Goal: Find contact information: Find contact information

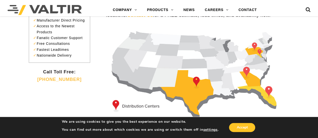
scroll to position [50, 0]
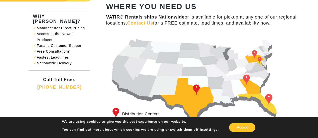
click at [254, 53] on img at bounding box center [199, 82] width 187 height 96
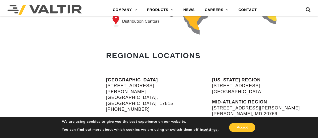
scroll to position [201, 0]
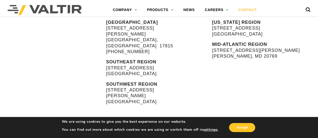
click at [246, 9] on link "CONTACT" at bounding box center [247, 10] width 28 height 10
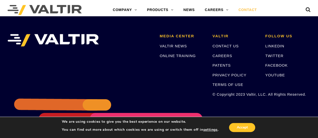
scroll to position [703, 0]
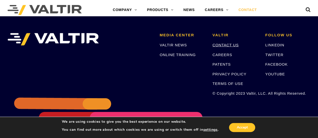
click at [224, 46] on link "CONTACT US" at bounding box center [225, 45] width 26 height 4
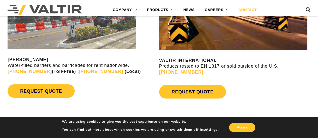
scroll to position [452, 0]
